Goal: Check status

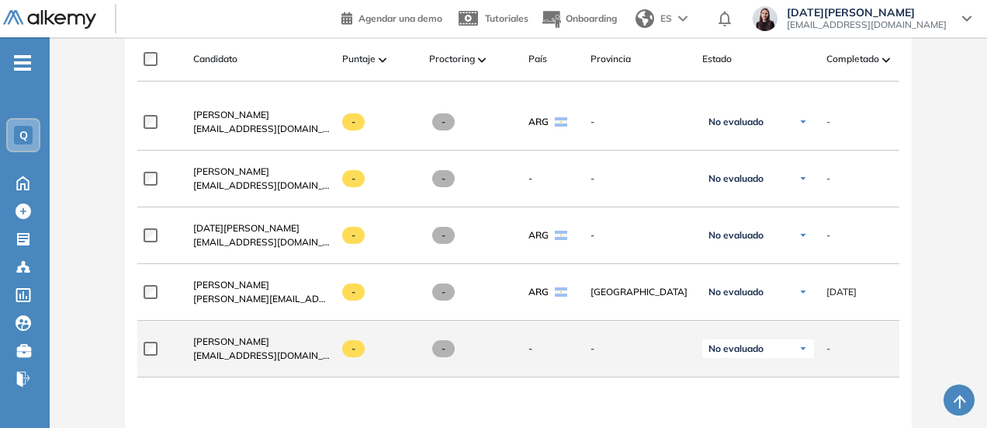
scroll to position [466, 0]
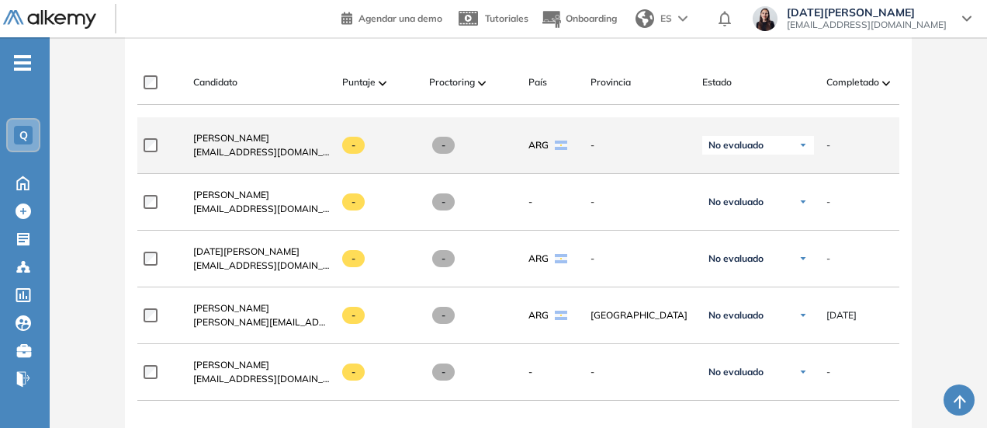
click at [758, 141] on div "No evaluado" at bounding box center [758, 145] width 112 height 19
click at [766, 217] on div "Evaluado" at bounding box center [758, 203] width 110 height 28
click at [755, 206] on li "Evaluado" at bounding box center [739, 204] width 36 height 16
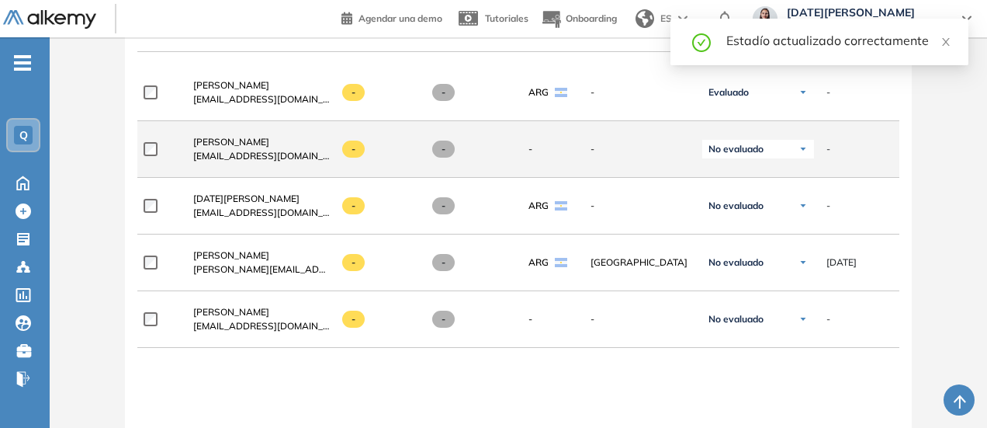
scroll to position [543, 0]
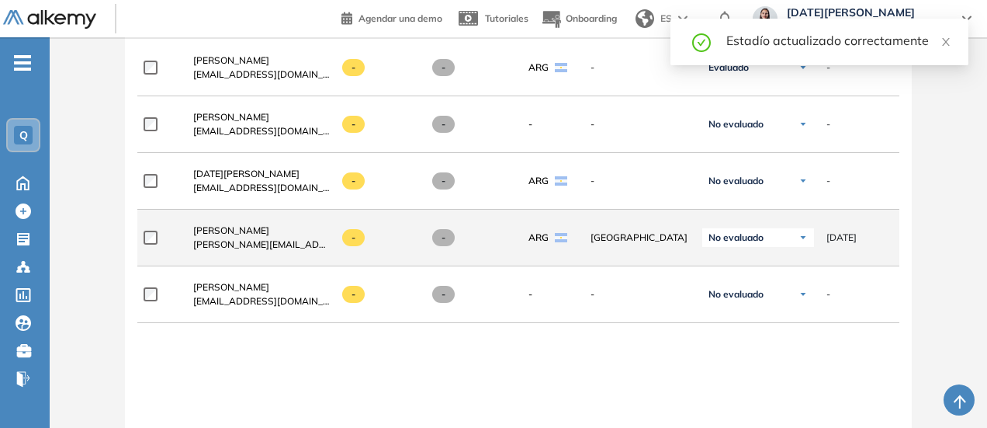
click at [740, 238] on span "No evaluado" at bounding box center [736, 237] width 55 height 12
click at [737, 294] on li "Evaluado" at bounding box center [739, 296] width 36 height 16
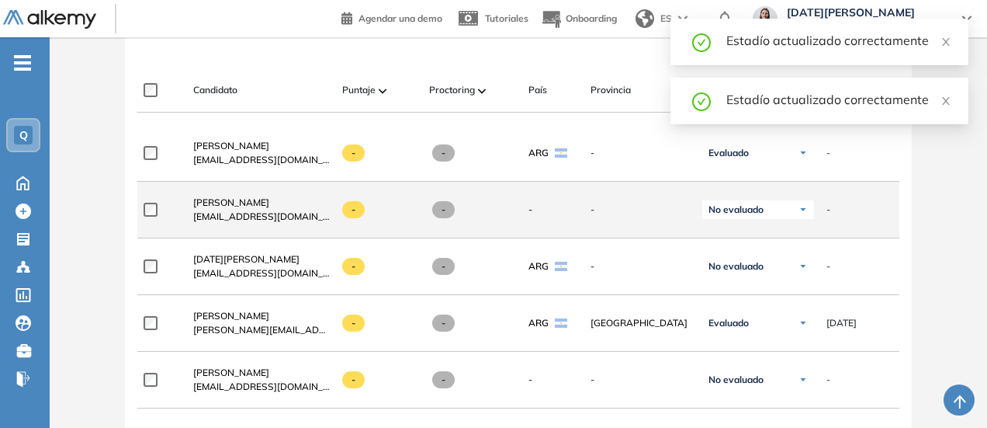
scroll to position [388, 0]
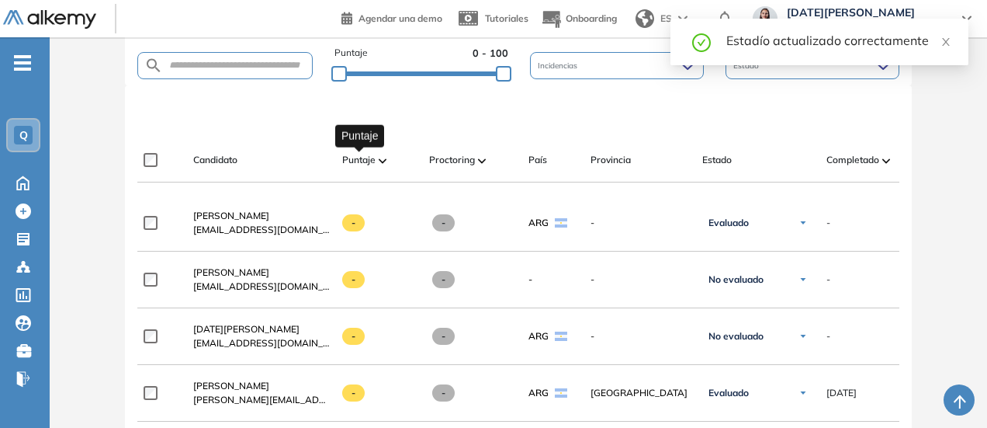
click at [368, 158] on span "Puntaje" at bounding box center [358, 160] width 33 height 14
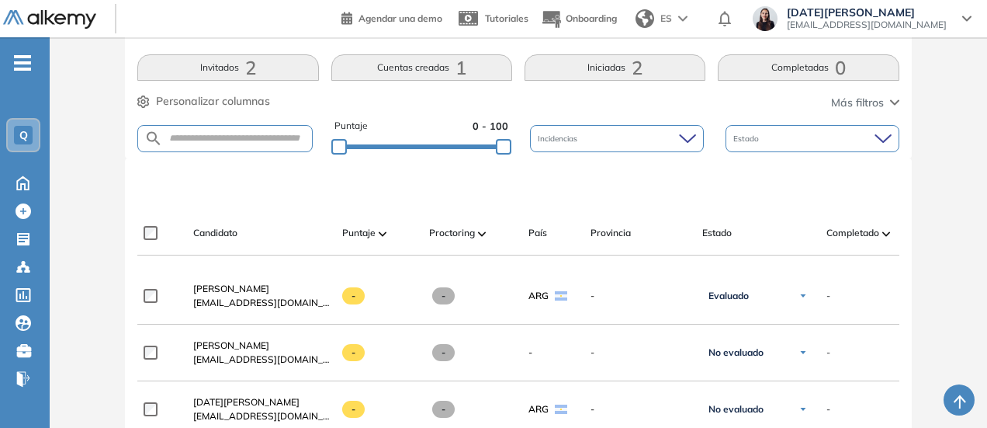
scroll to position [310, 0]
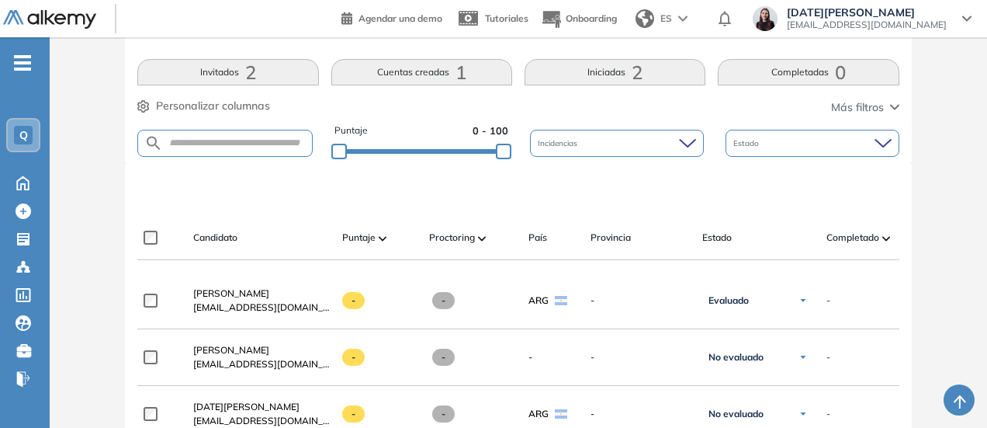
click at [249, 72] on span "2" at bounding box center [250, 72] width 11 height 0
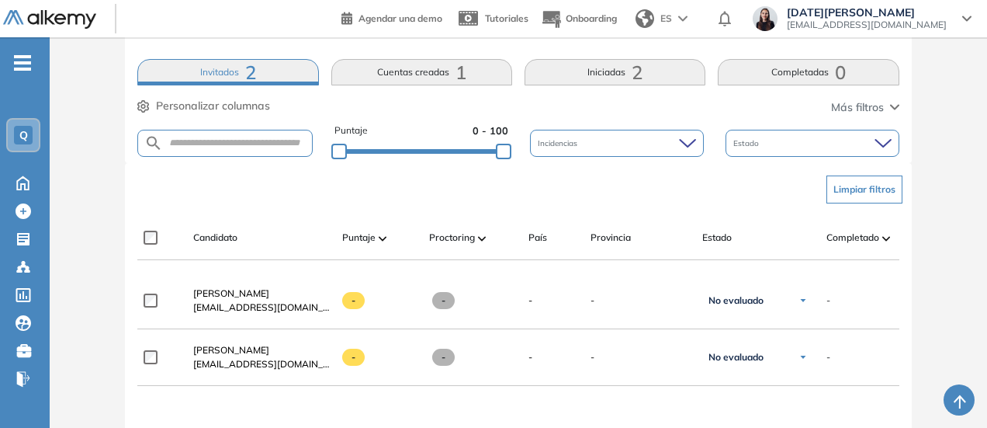
click at [430, 76] on button "Cuentas creadas 1" at bounding box center [421, 72] width 181 height 26
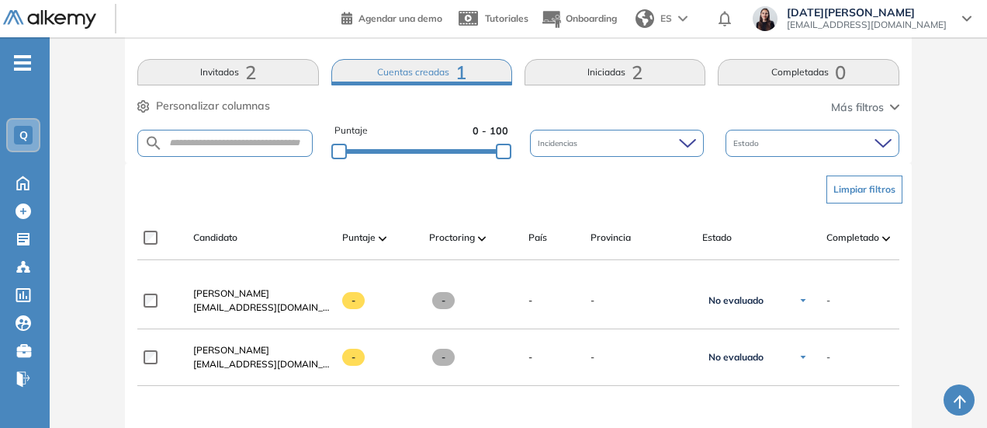
click at [605, 69] on button "Iniciadas 2" at bounding box center [615, 72] width 181 height 26
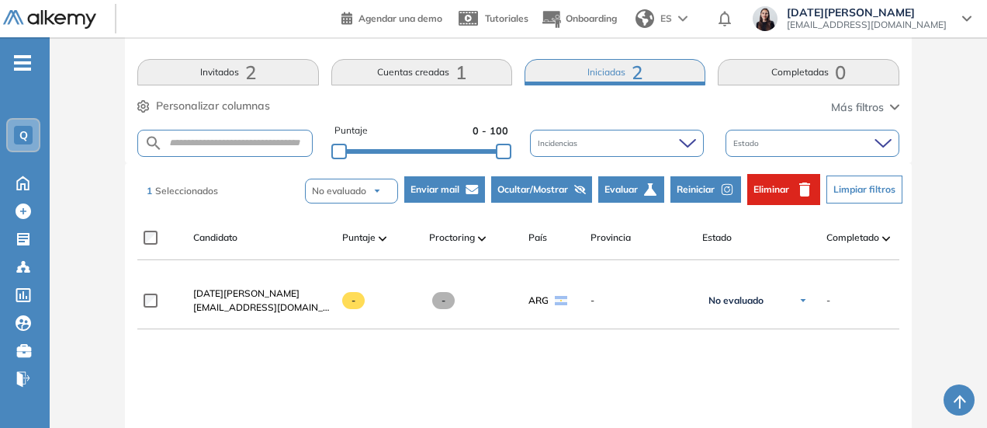
click at [776, 185] on span "Eliminar" at bounding box center [772, 189] width 36 height 14
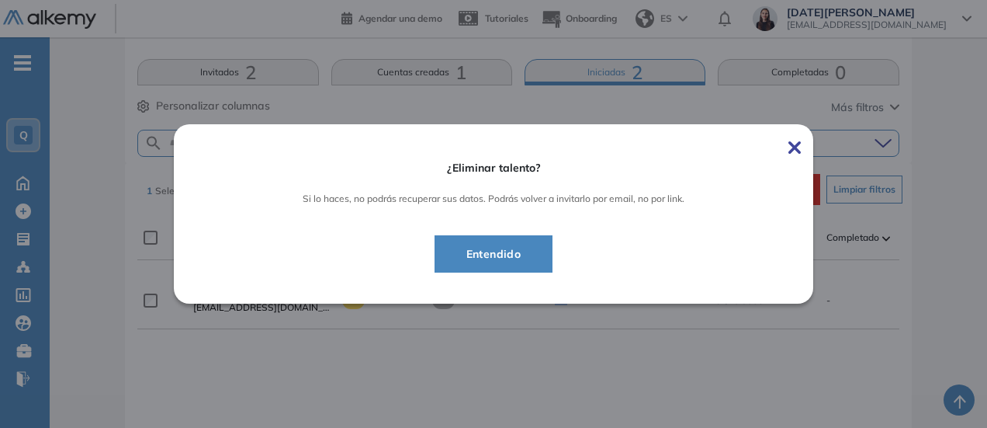
click at [533, 252] on span "Entendido" at bounding box center [494, 254] width 80 height 19
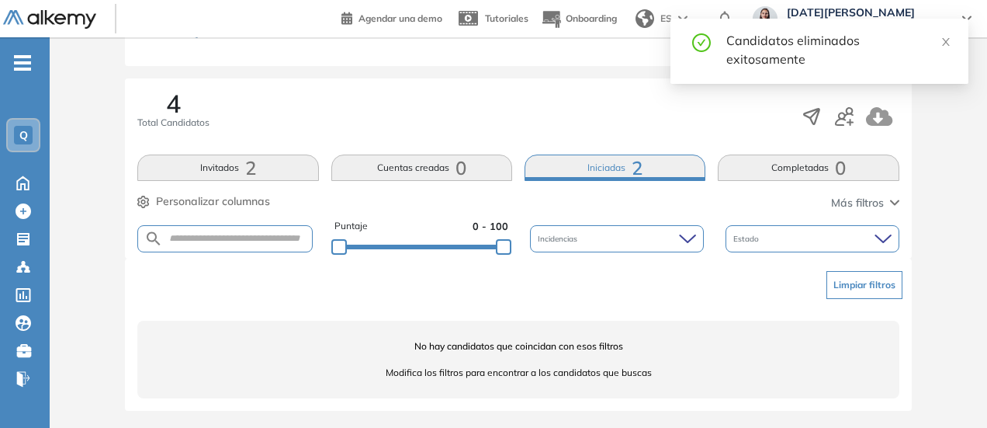
click at [413, 168] on button "Cuentas creadas 0" at bounding box center [421, 167] width 181 height 26
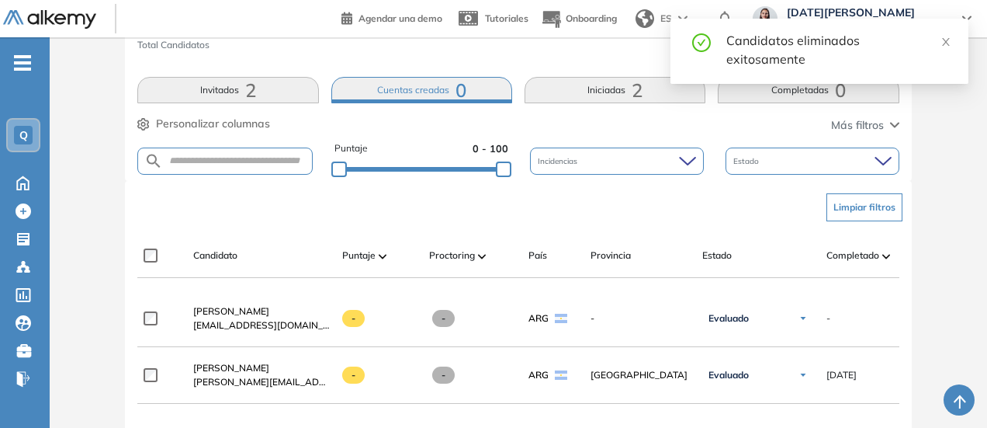
click at [255, 90] on span "2" at bounding box center [250, 90] width 11 height 0
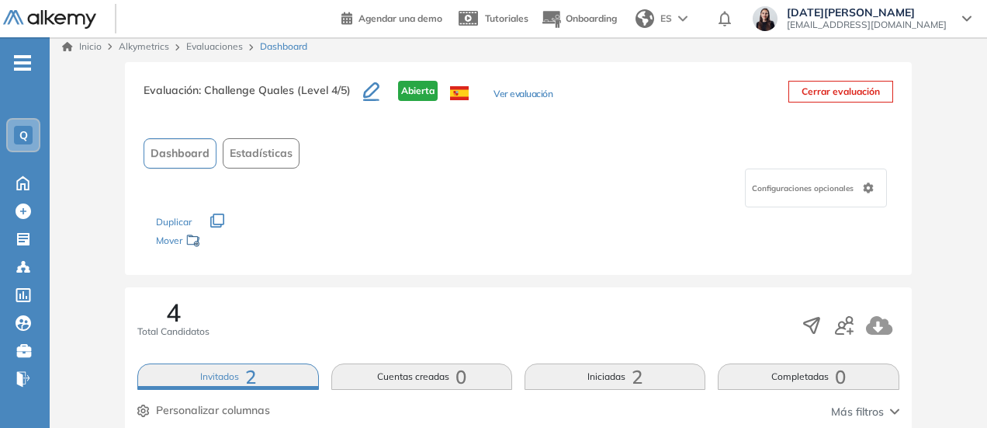
scroll to position [0, 0]
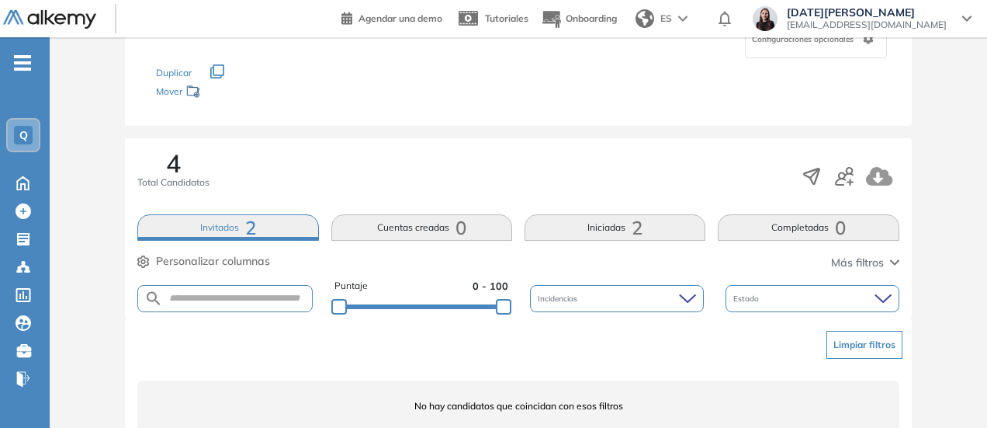
click at [581, 224] on button "Iniciadas 2" at bounding box center [615, 227] width 181 height 26
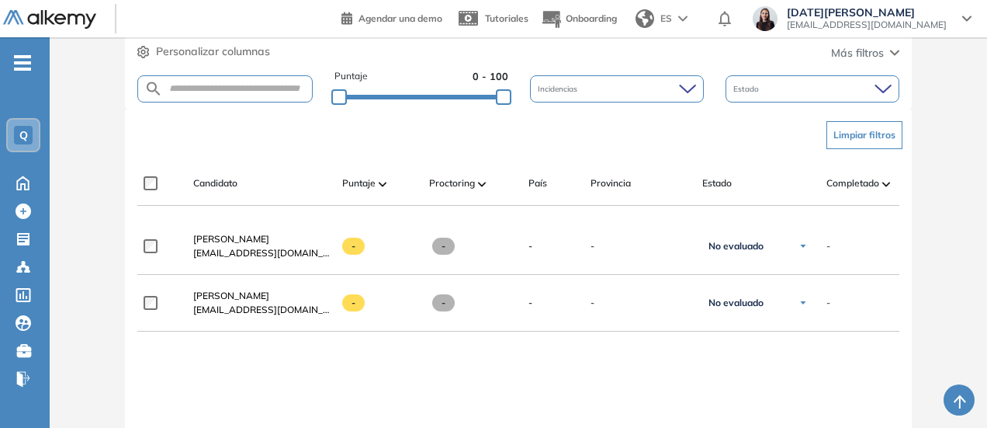
scroll to position [388, 0]
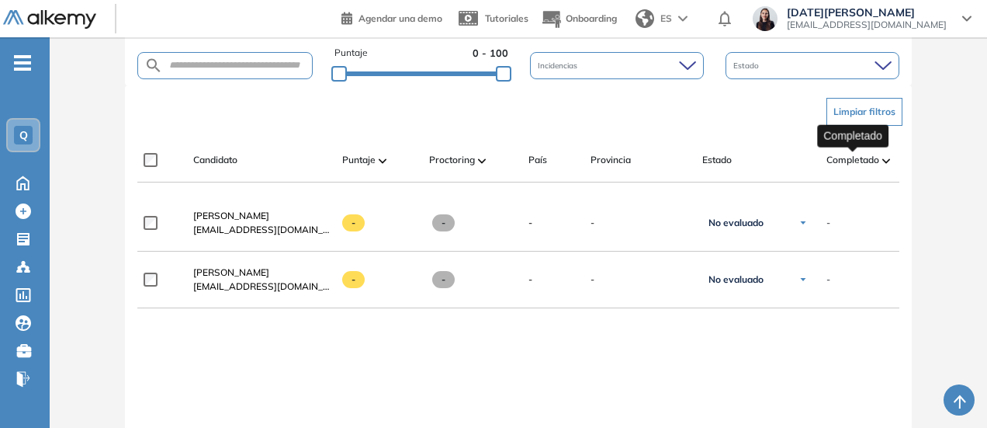
click at [848, 161] on span "Completado" at bounding box center [853, 160] width 53 height 14
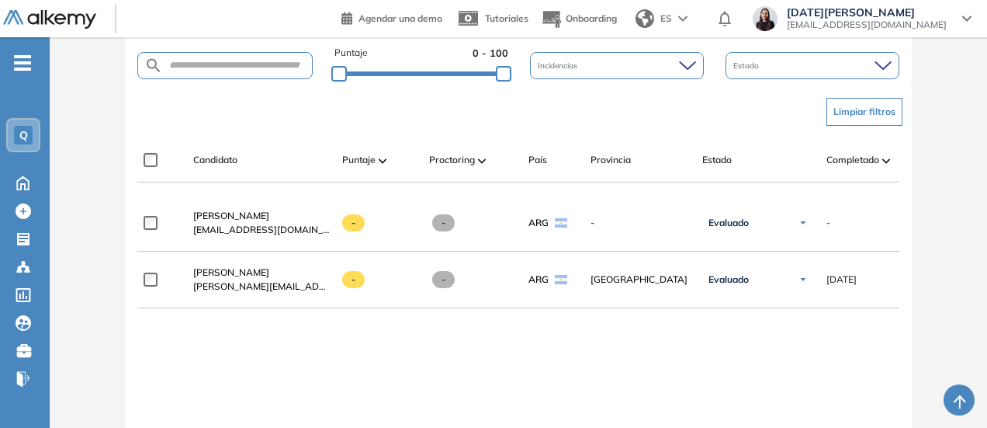
click at [374, 161] on span "Puntaje" at bounding box center [358, 160] width 33 height 14
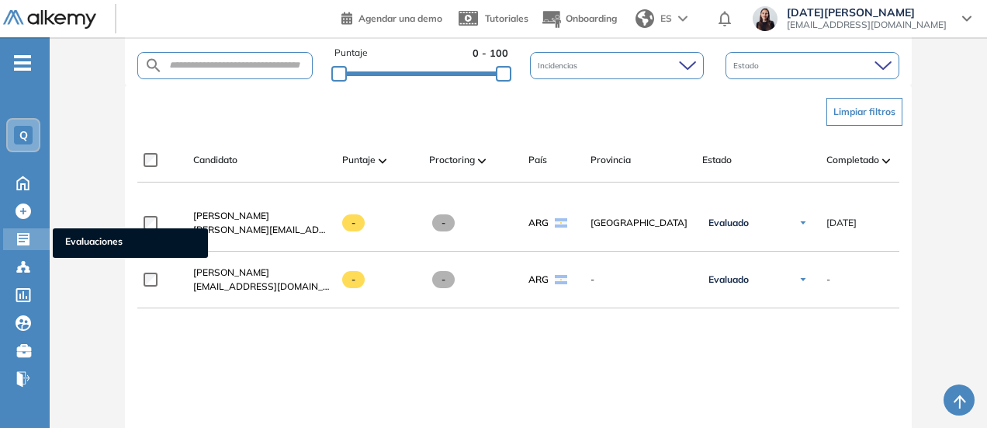
click at [21, 243] on icon at bounding box center [23, 239] width 12 height 12
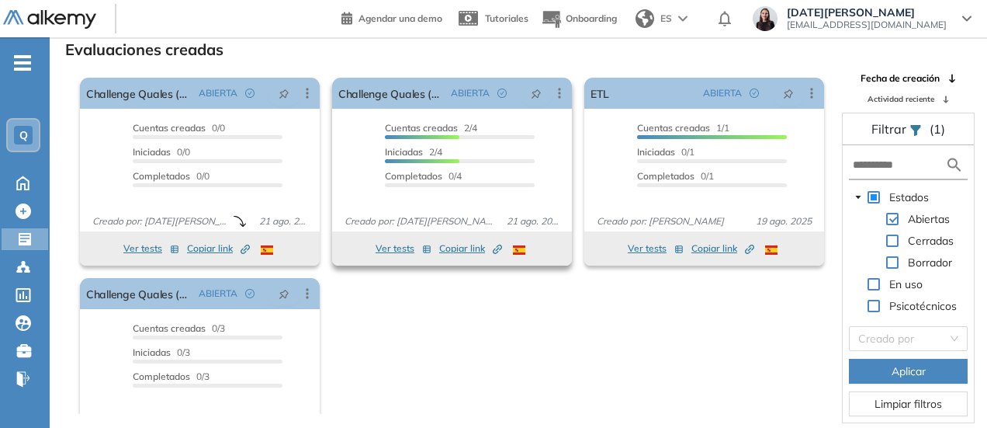
click at [413, 156] on span "Iniciadas" at bounding box center [404, 152] width 38 height 12
click at [383, 246] on button "Ver tests" at bounding box center [404, 248] width 56 height 19
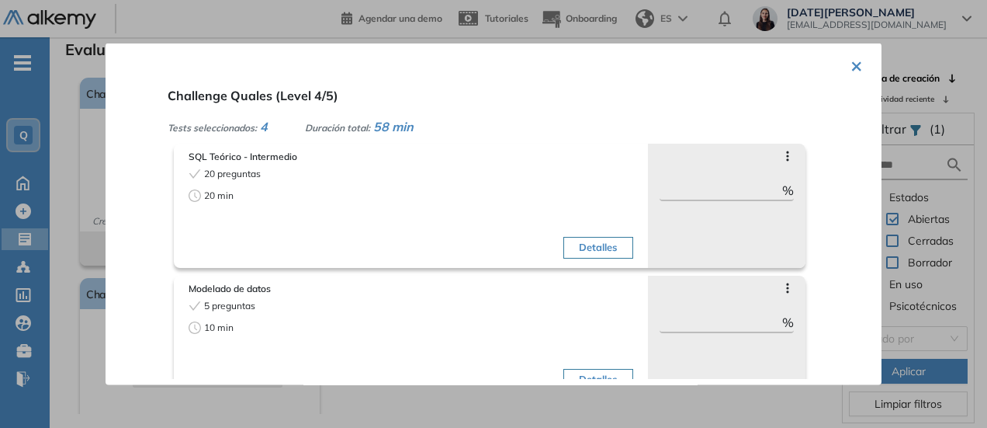
click at [851, 58] on button "×" at bounding box center [857, 64] width 12 height 30
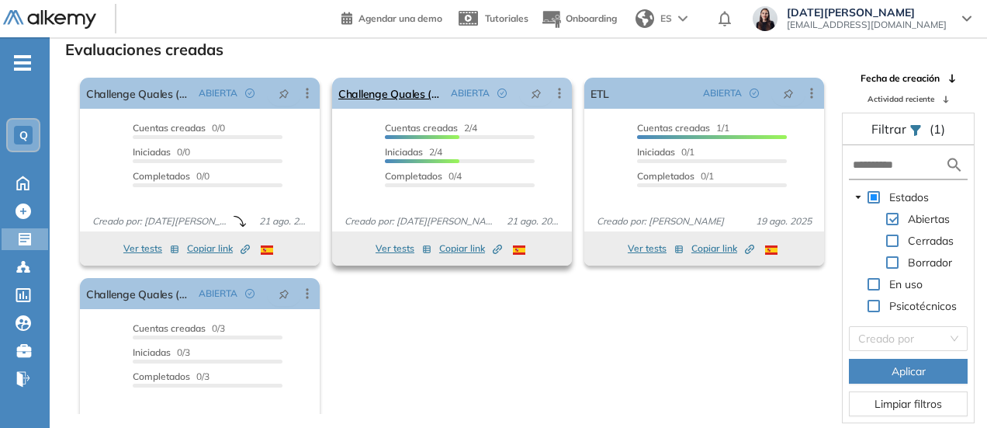
click at [445, 97] on div "ABIERTA" at bounding box center [482, 93] width 75 height 25
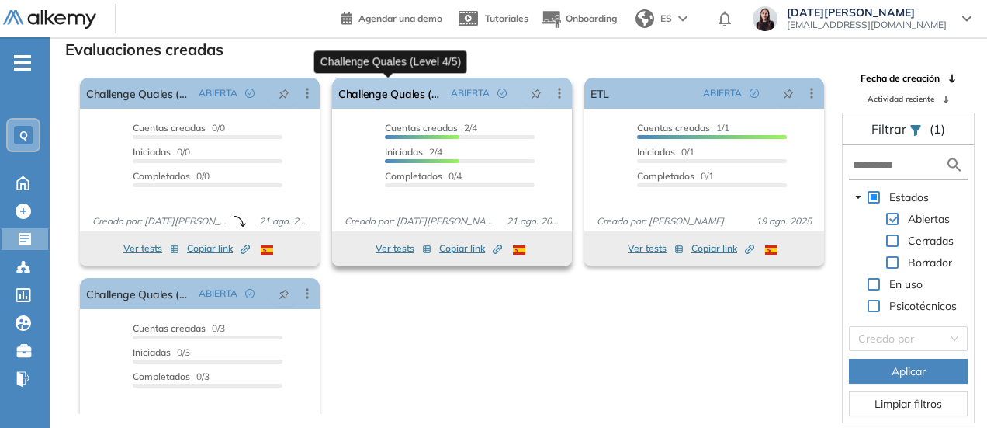
click at [389, 95] on link "Challenge Quales (Level 4/5)" at bounding box center [391, 93] width 106 height 31
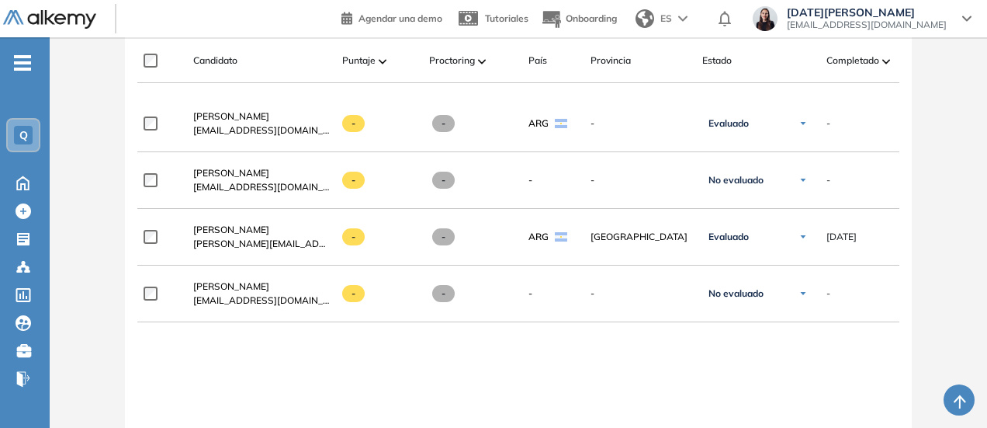
scroll to position [463, 0]
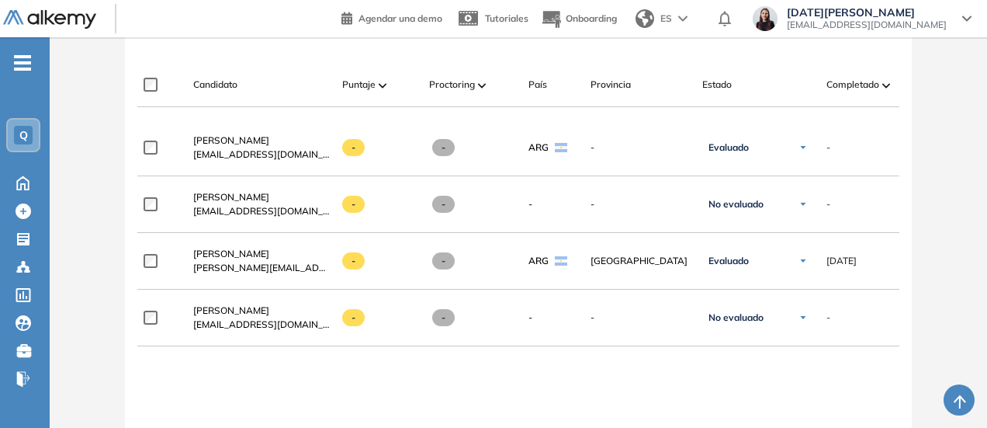
click at [882, 75] on div "Completado" at bounding box center [870, 84] width 87 height 19
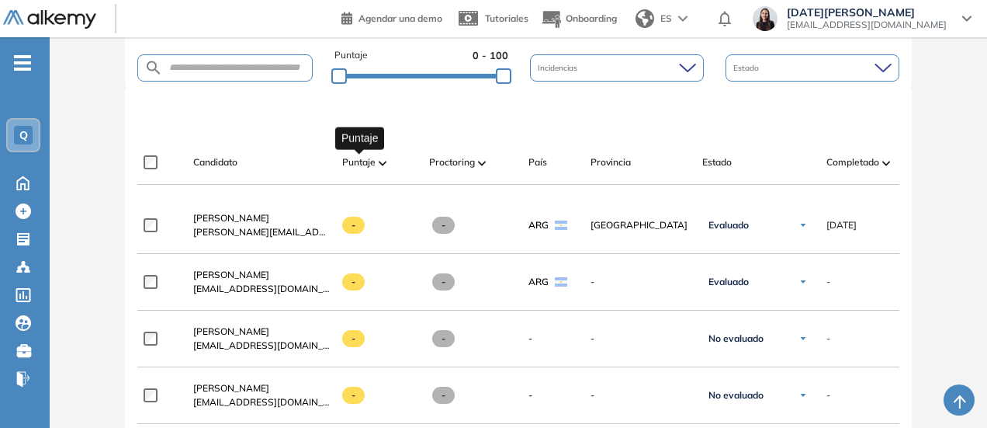
click at [370, 164] on span "Puntaje" at bounding box center [358, 162] width 33 height 14
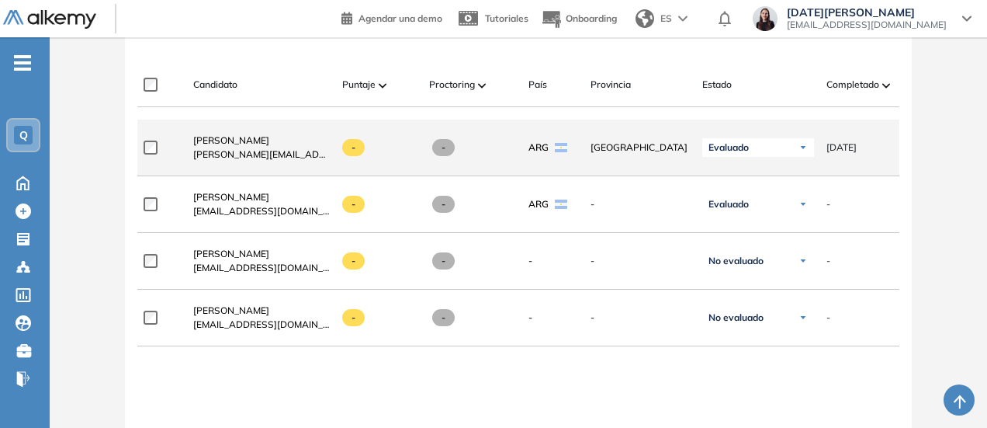
click at [141, 151] on div "**********" at bounding box center [658, 148] width 1043 height 57
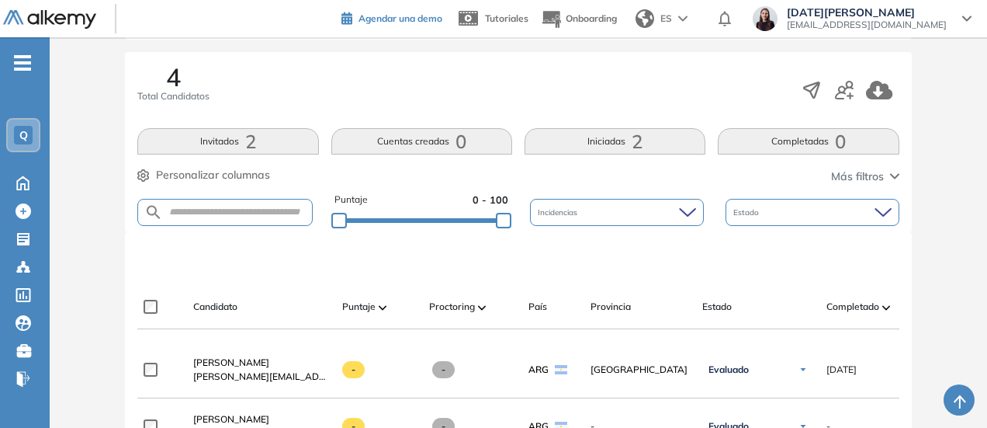
scroll to position [231, 0]
